Goal: Task Accomplishment & Management: Complete application form

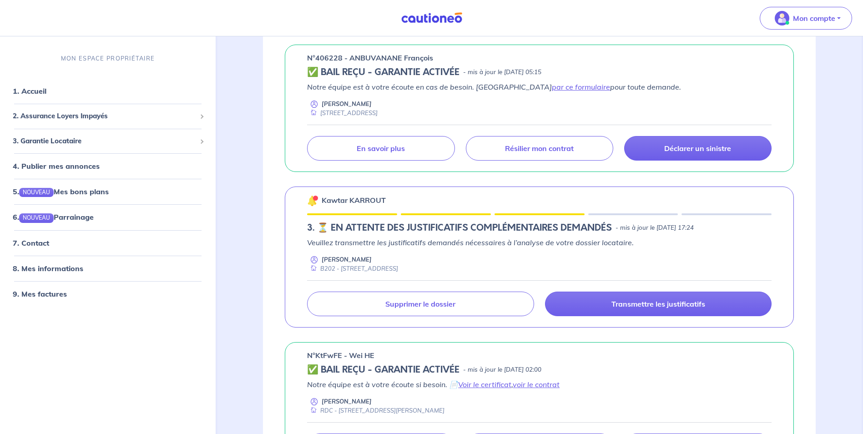
scroll to position [319, 0]
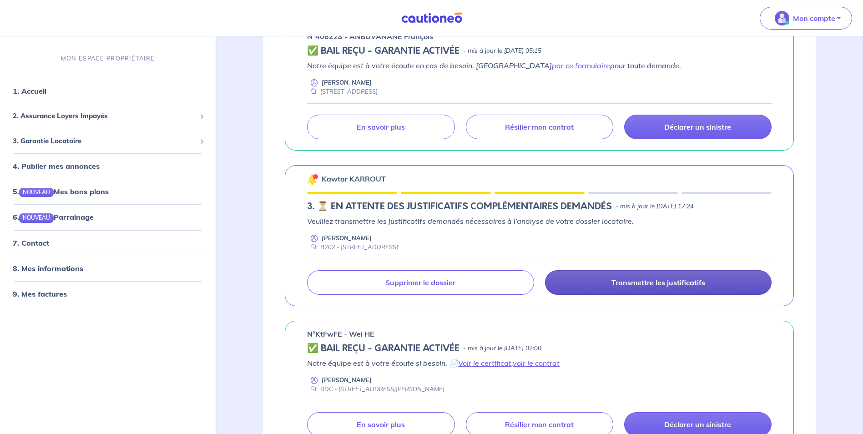
click at [679, 284] on p "Transmettre les justificatifs" at bounding box center [659, 282] width 94 height 9
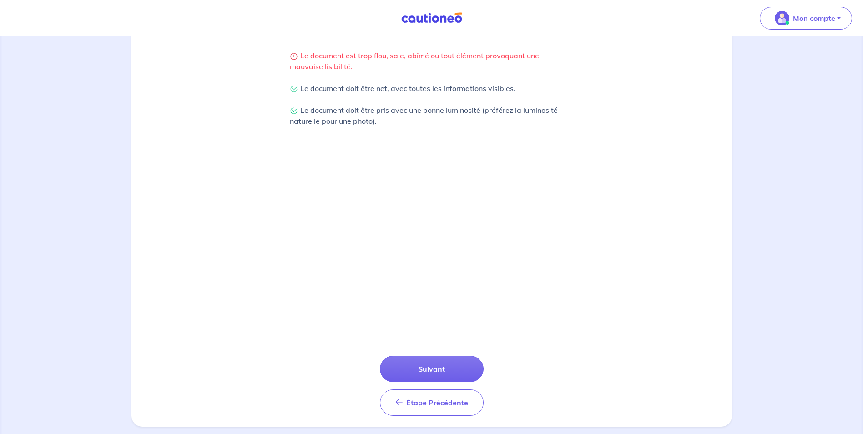
scroll to position [213, 0]
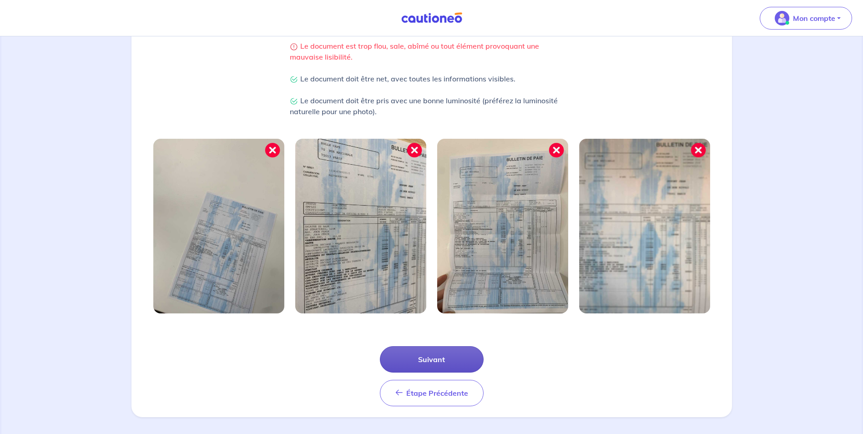
click at [448, 355] on button "Suivant" at bounding box center [432, 359] width 104 height 26
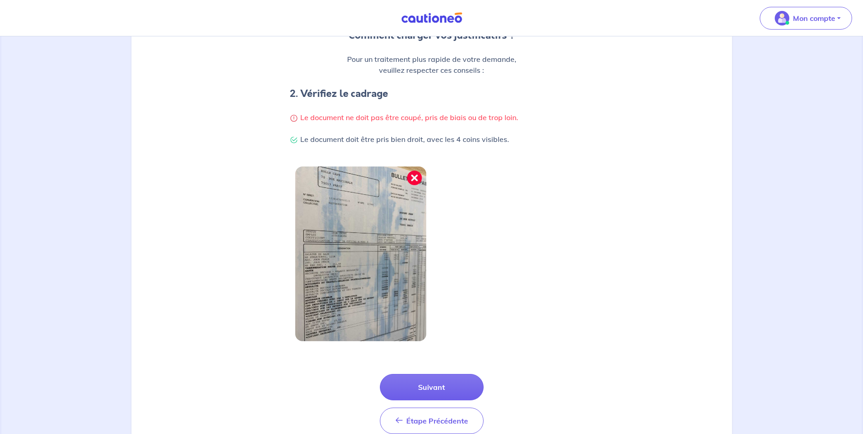
scroll to position [174, 0]
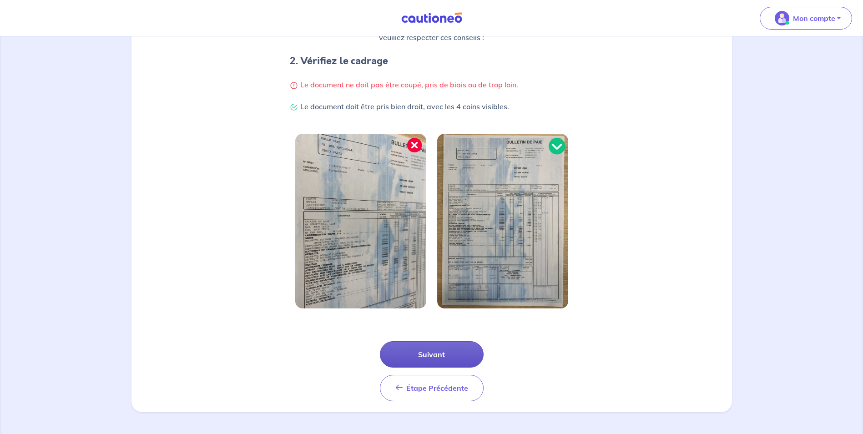
click at [438, 352] on button "Suivant" at bounding box center [432, 354] width 104 height 26
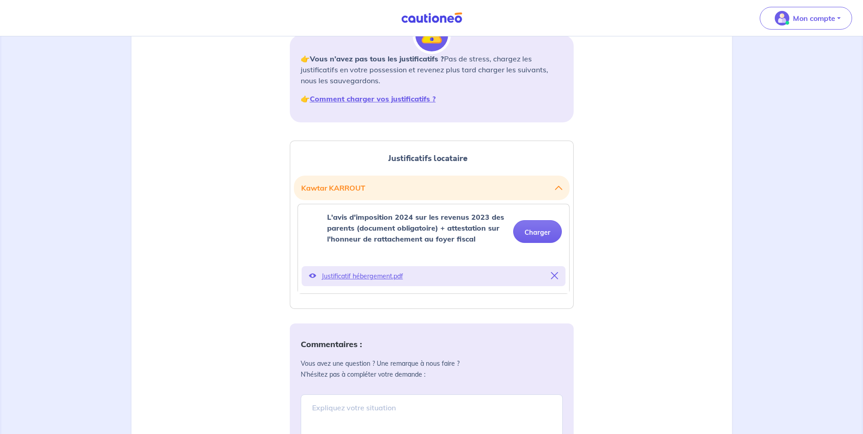
scroll to position [182, 0]
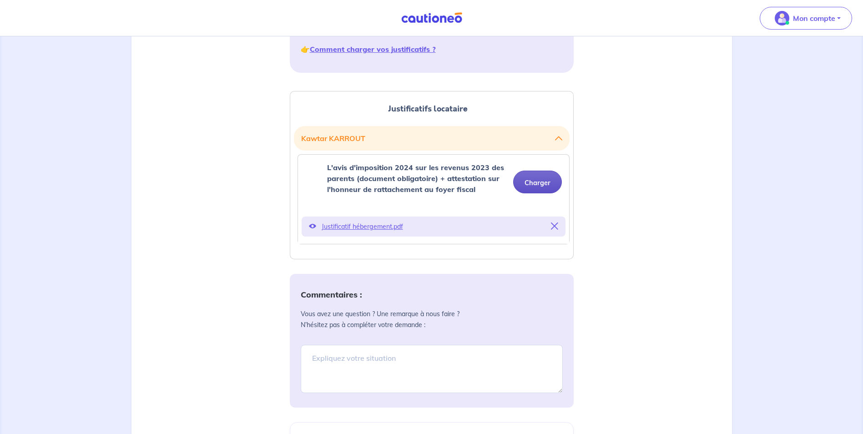
click at [541, 181] on button "Charger" at bounding box center [537, 182] width 49 height 23
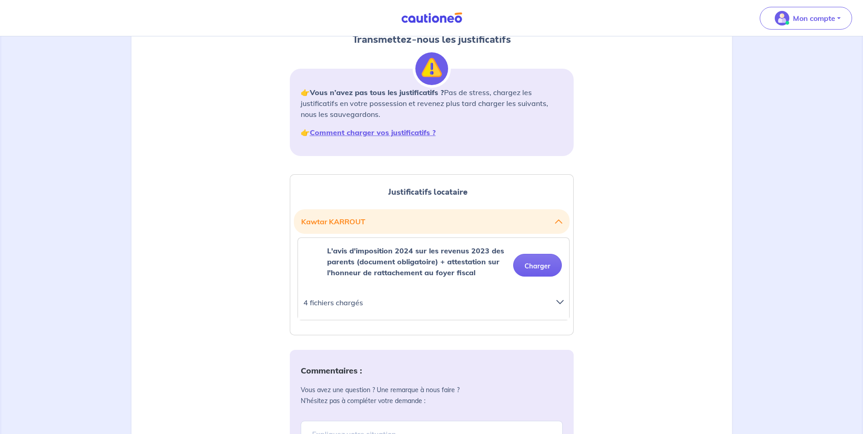
scroll to position [78, 0]
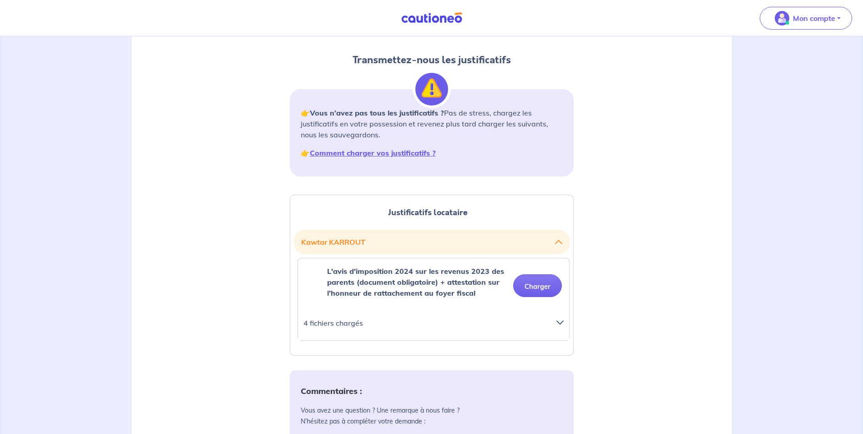
click at [560, 318] on div at bounding box center [563, 327] width 24 height 20
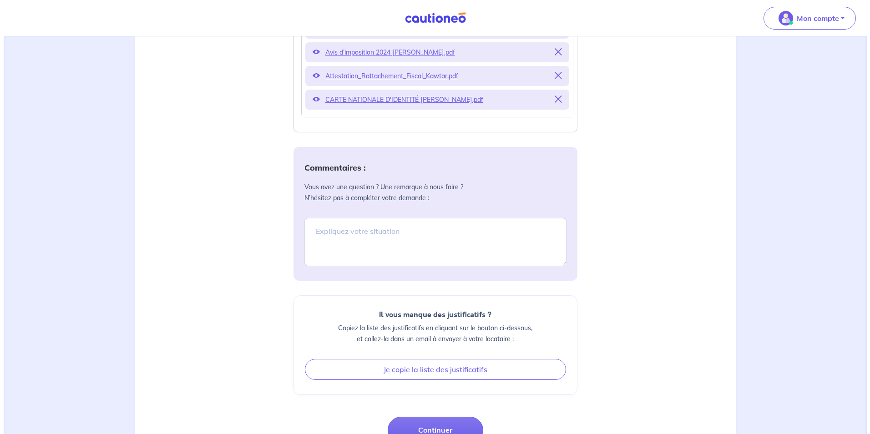
scroll to position [450, 0]
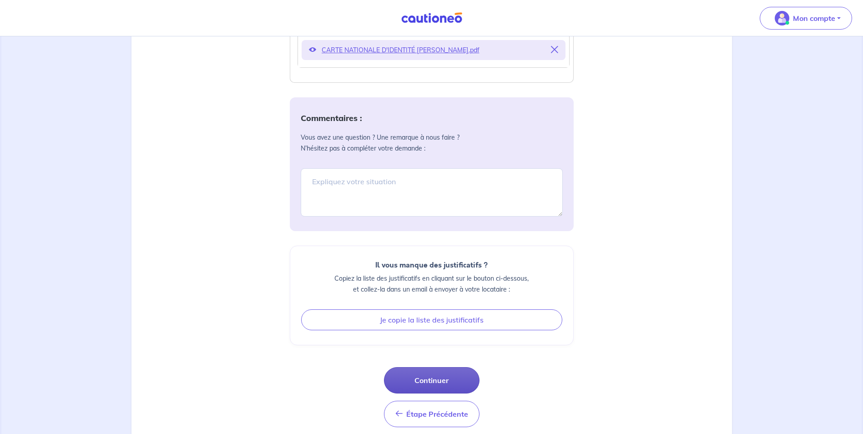
click at [438, 381] on button "Continuer" at bounding box center [432, 380] width 96 height 26
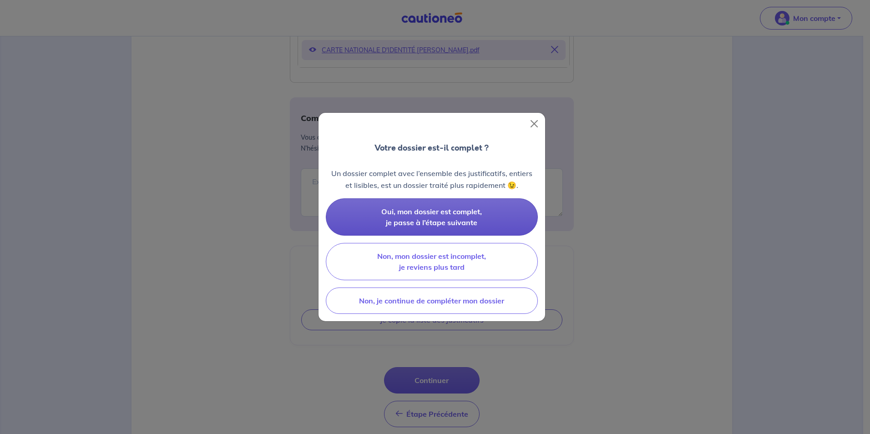
click at [462, 214] on span "Oui, mon dossier est complet, je passe à l’étape suivante" at bounding box center [431, 217] width 101 height 20
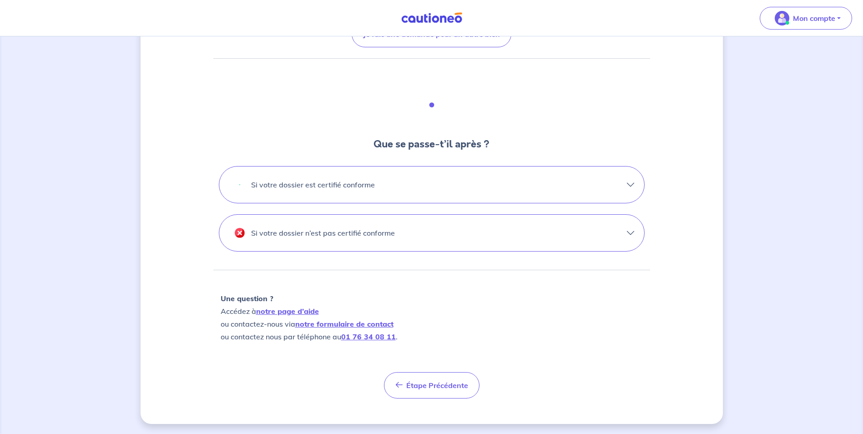
scroll to position [213, 0]
click at [626, 183] on button "Si votre dossier est certifié conforme" at bounding box center [431, 184] width 425 height 36
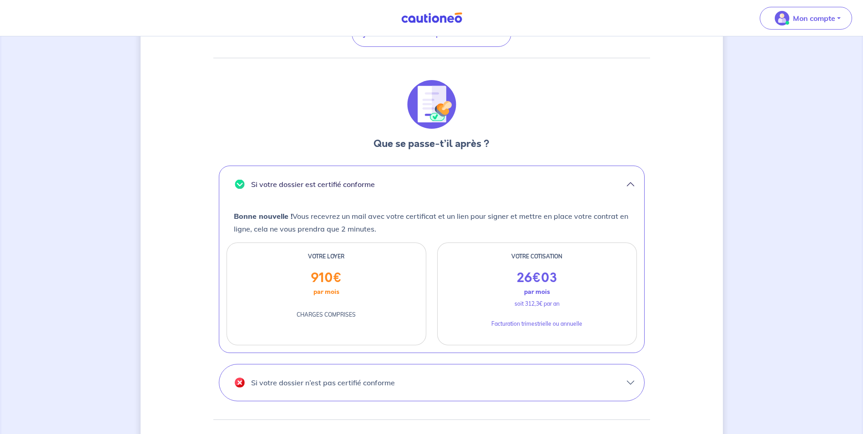
click at [626, 183] on button "Si votre dossier est certifié conforme" at bounding box center [431, 184] width 425 height 36
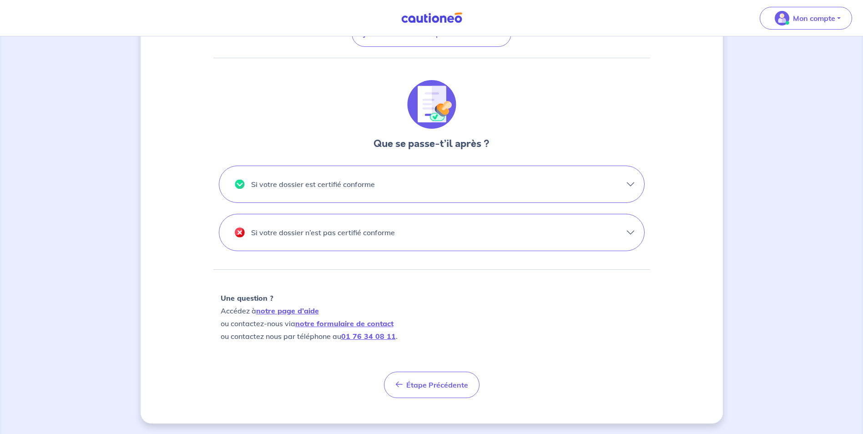
click at [629, 230] on button "Si votre dossier n’est pas certifié conforme" at bounding box center [431, 232] width 425 height 36
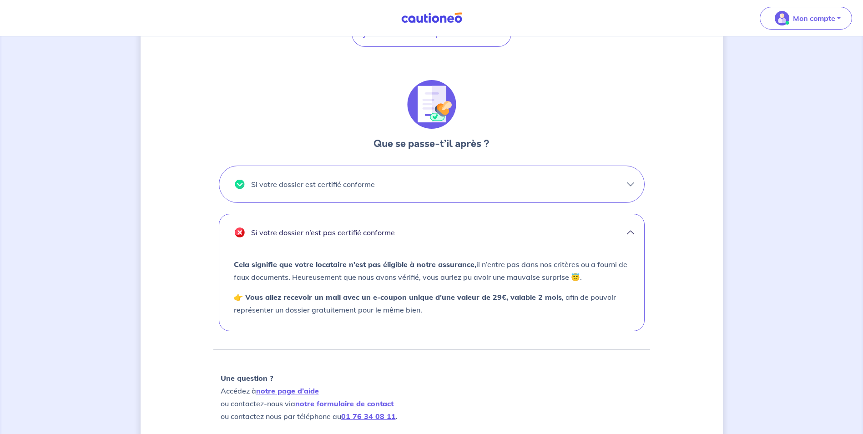
click at [629, 230] on button "Si votre dossier n’est pas certifié conforme" at bounding box center [431, 232] width 425 height 36
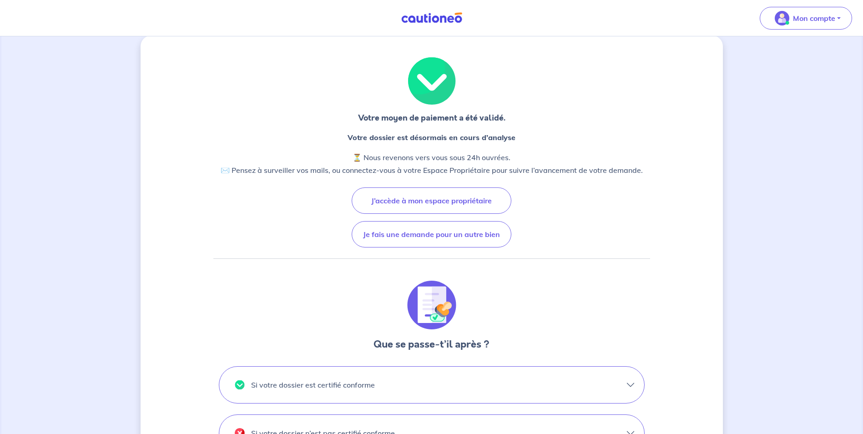
scroll to position [0, 0]
